Goal: Task Accomplishment & Management: Manage account settings

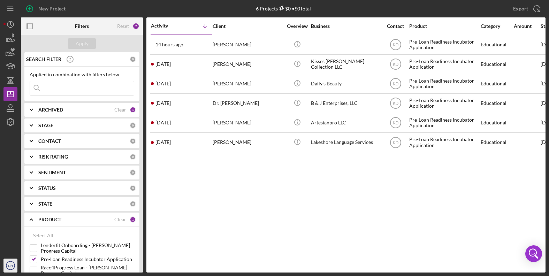
click at [10, 265] on text "CH" at bounding box center [10, 266] width 5 height 4
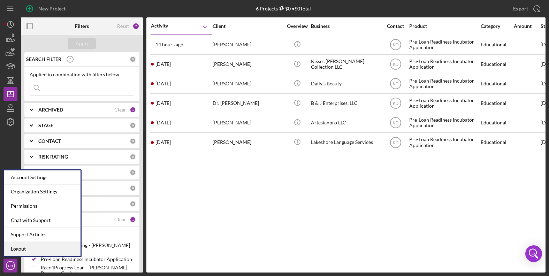
click at [24, 248] on link "Logout" at bounding box center [42, 249] width 77 height 14
